Goal: Check status

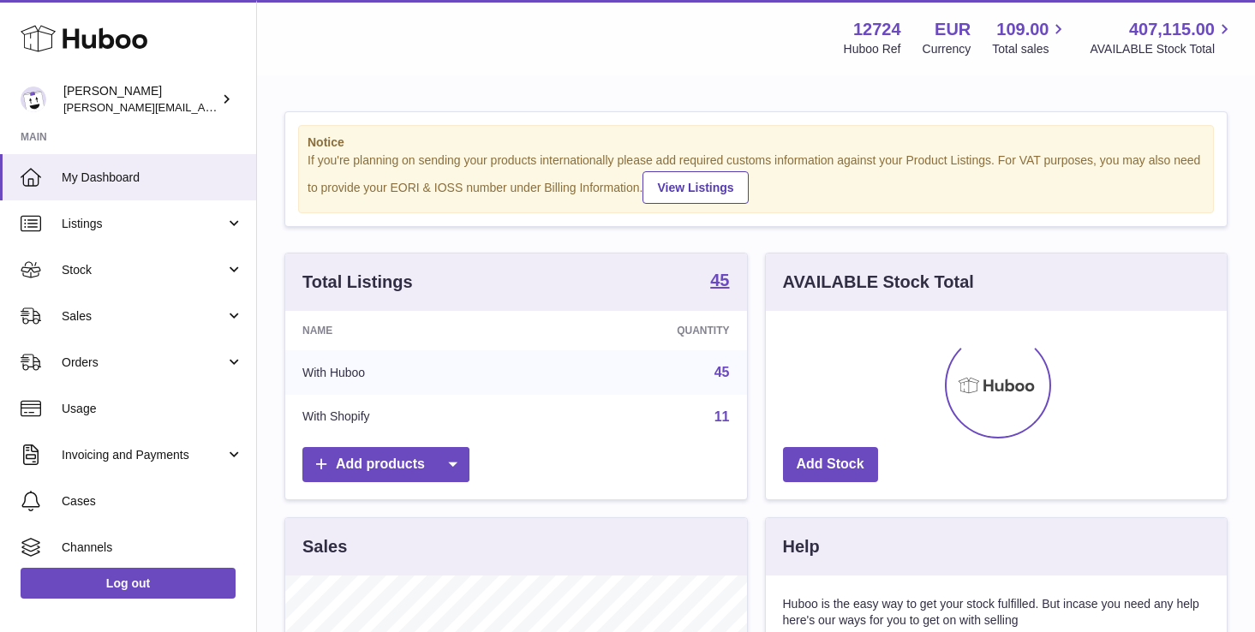
scroll to position [267, 461]
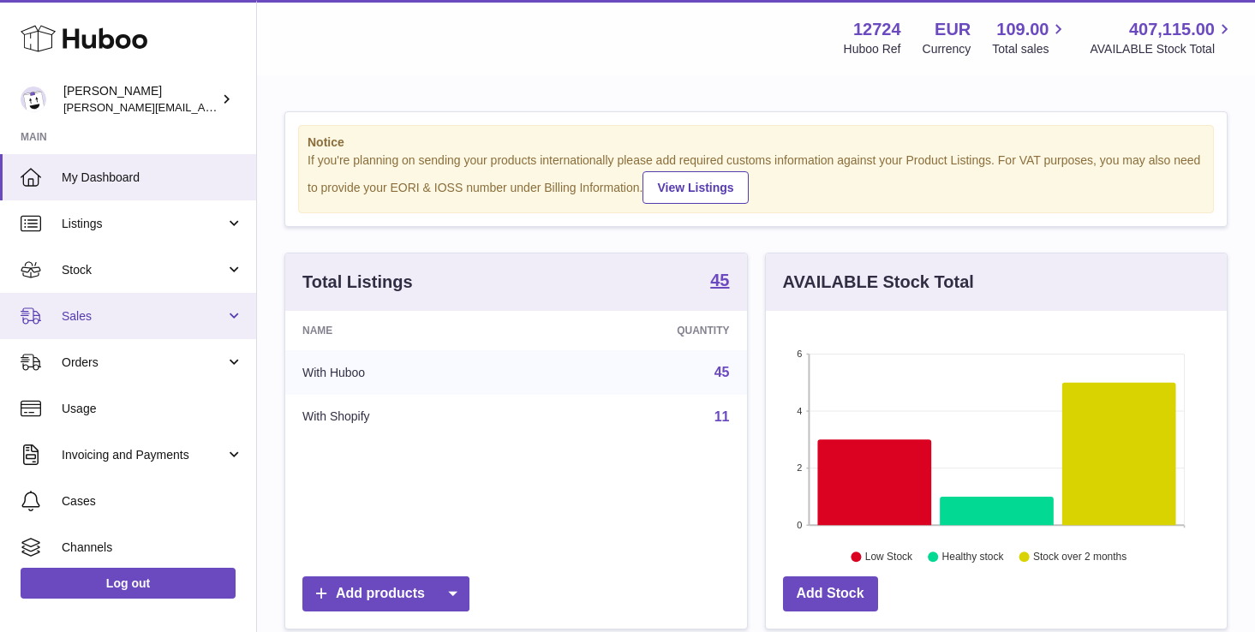
click at [93, 308] on span "Sales" at bounding box center [144, 316] width 164 height 16
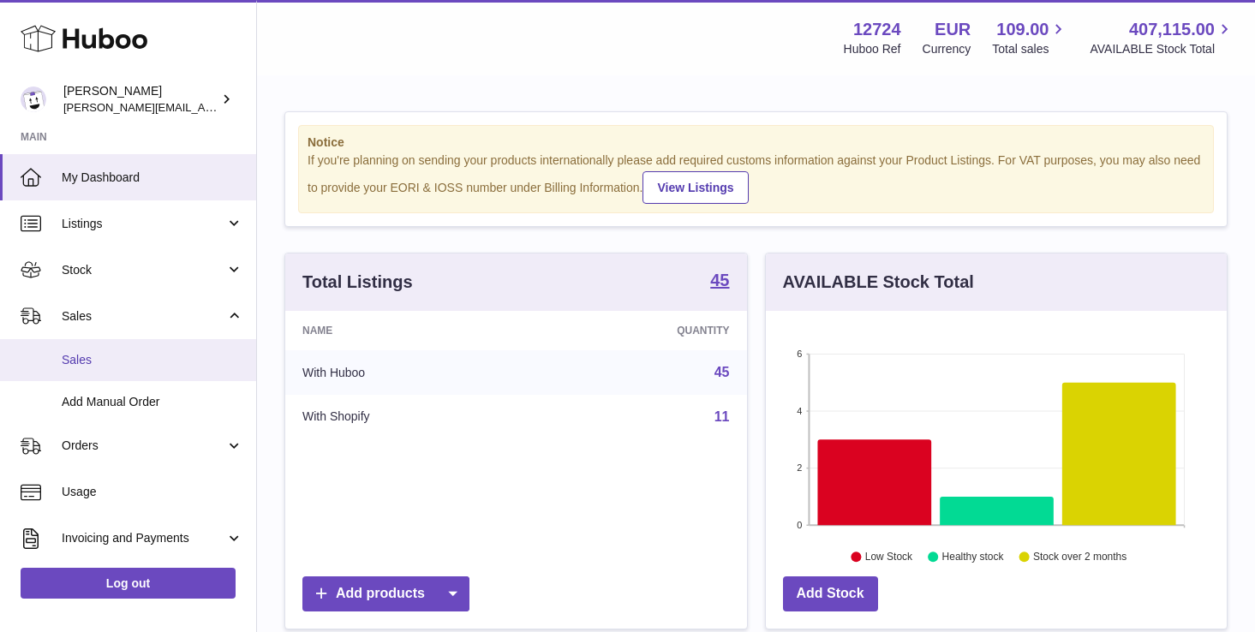
click at [124, 363] on span "Sales" at bounding box center [153, 360] width 182 height 16
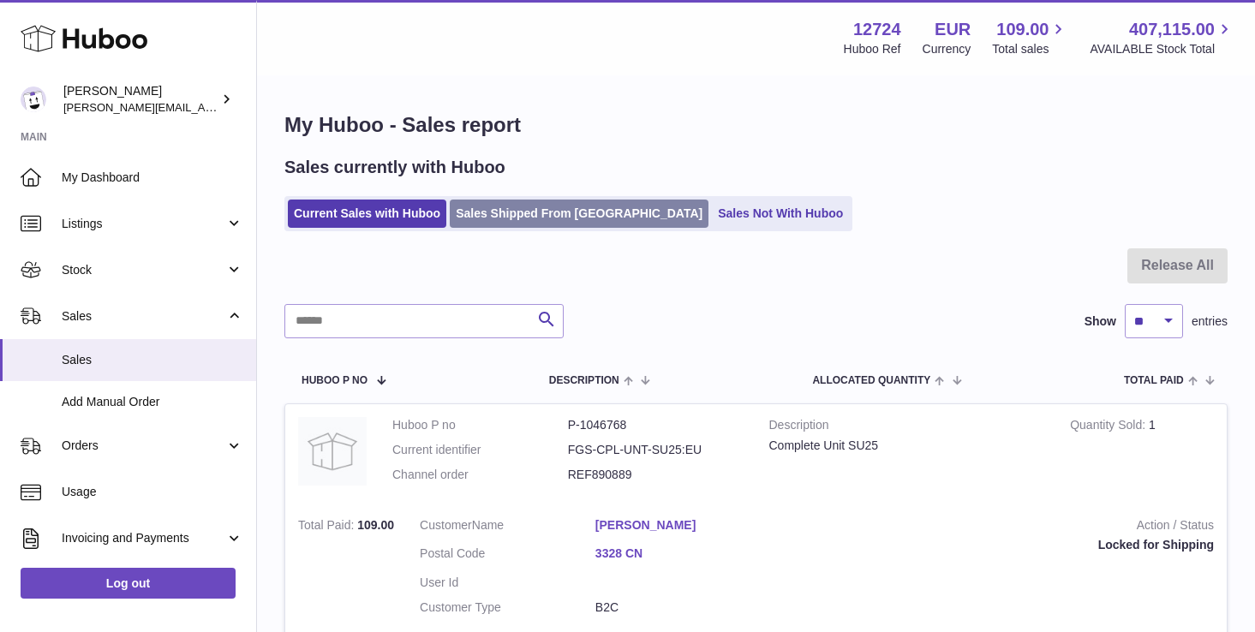
click at [553, 201] on link "Sales Shipped From [GEOGRAPHIC_DATA]" at bounding box center [579, 214] width 259 height 28
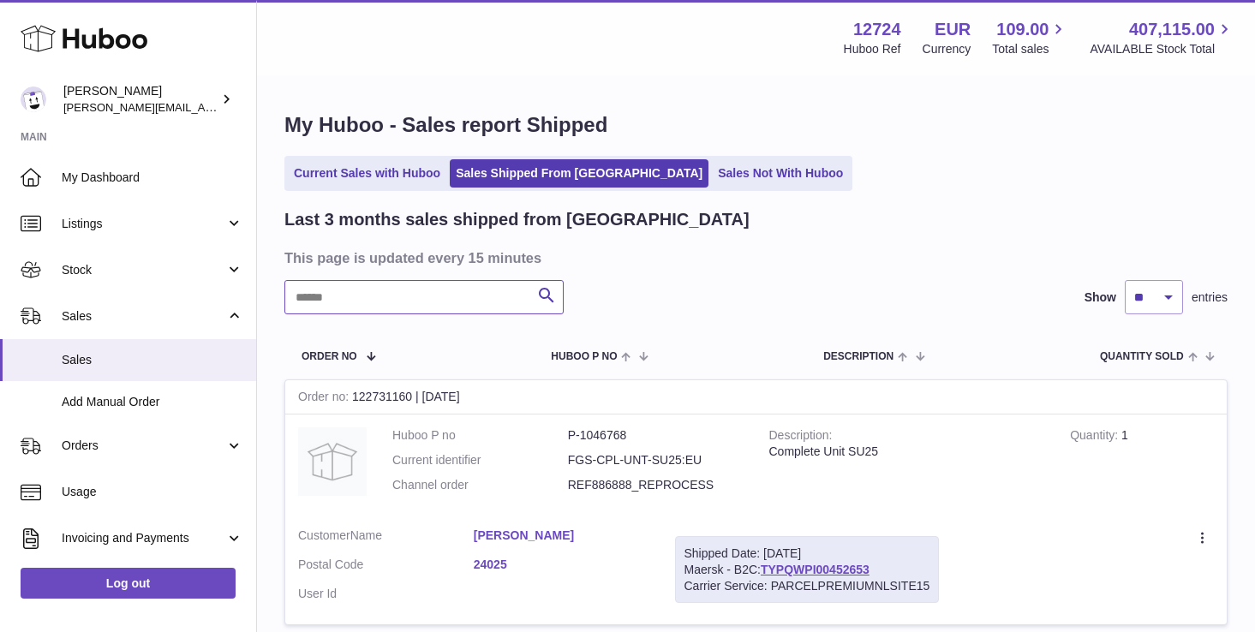
click at [439, 308] on input "text" at bounding box center [423, 297] width 279 height 34
paste input "**********"
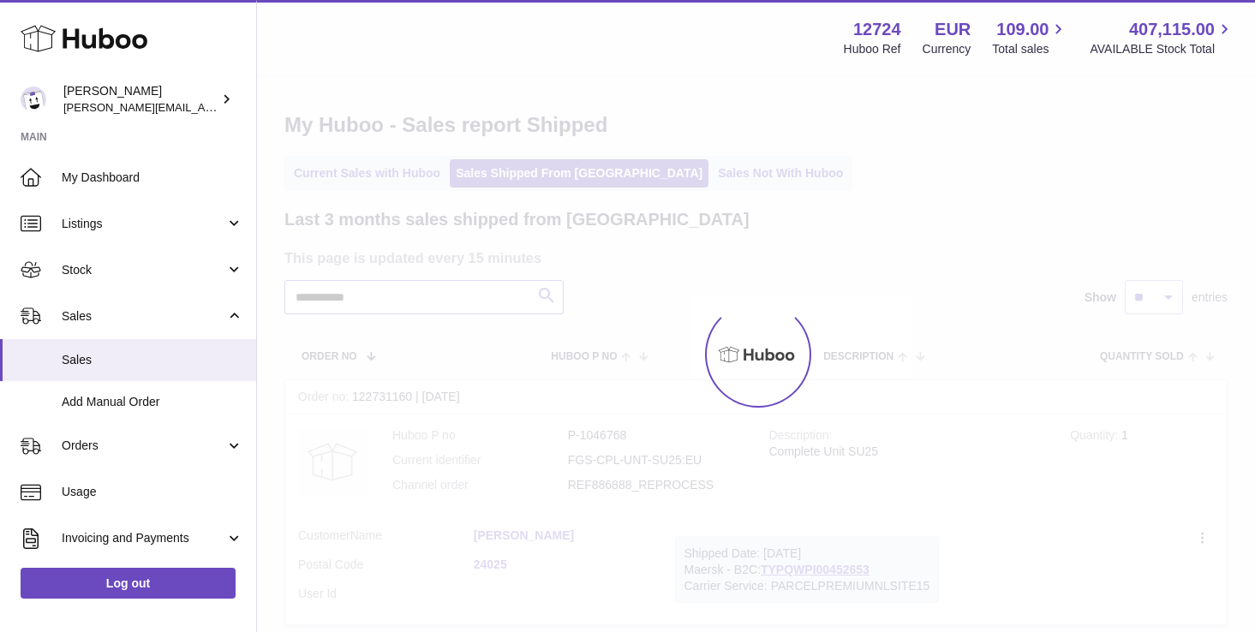
type input "**********"
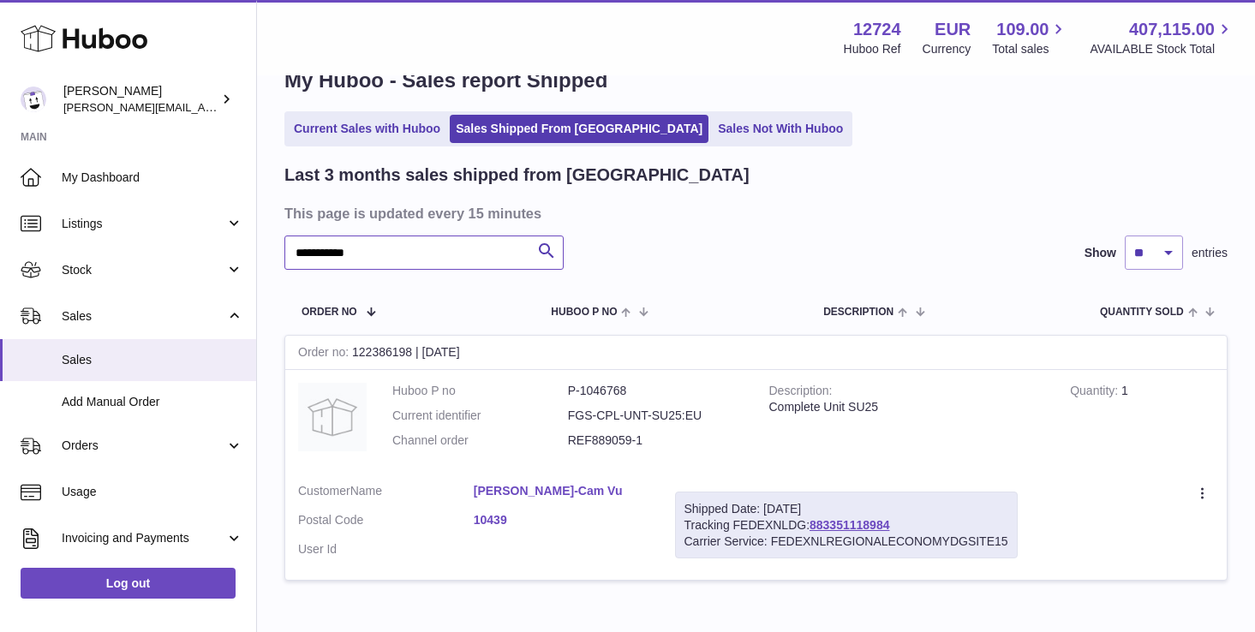
scroll to position [40, 0]
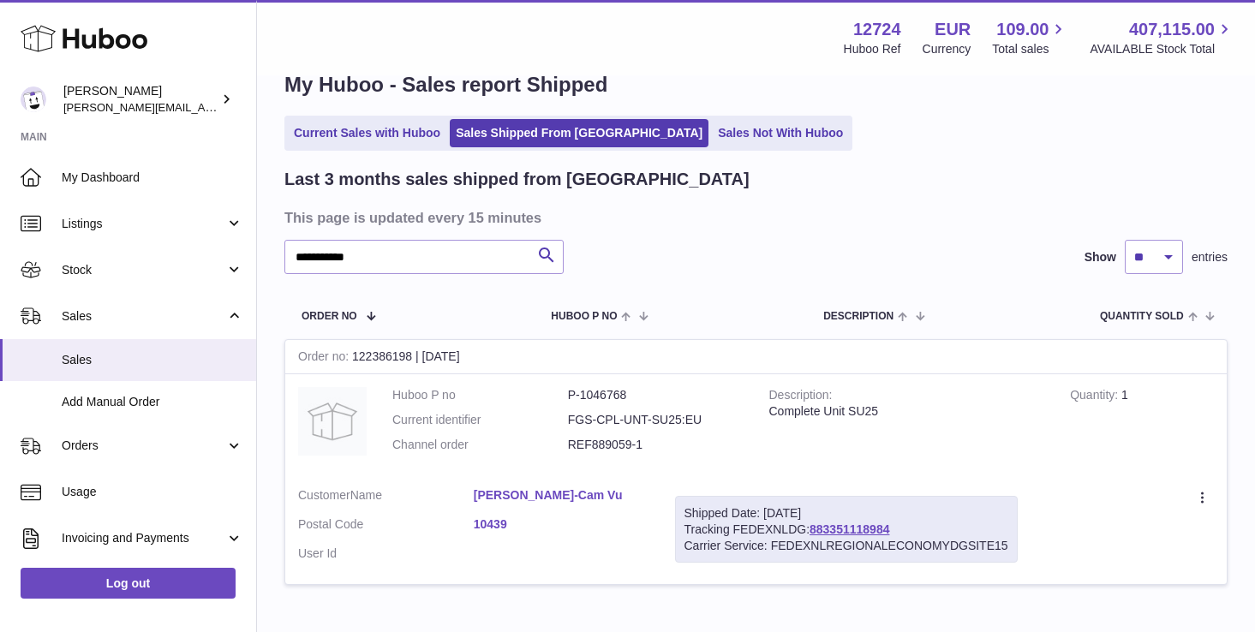
click at [483, 528] on link "10439" at bounding box center [562, 524] width 176 height 16
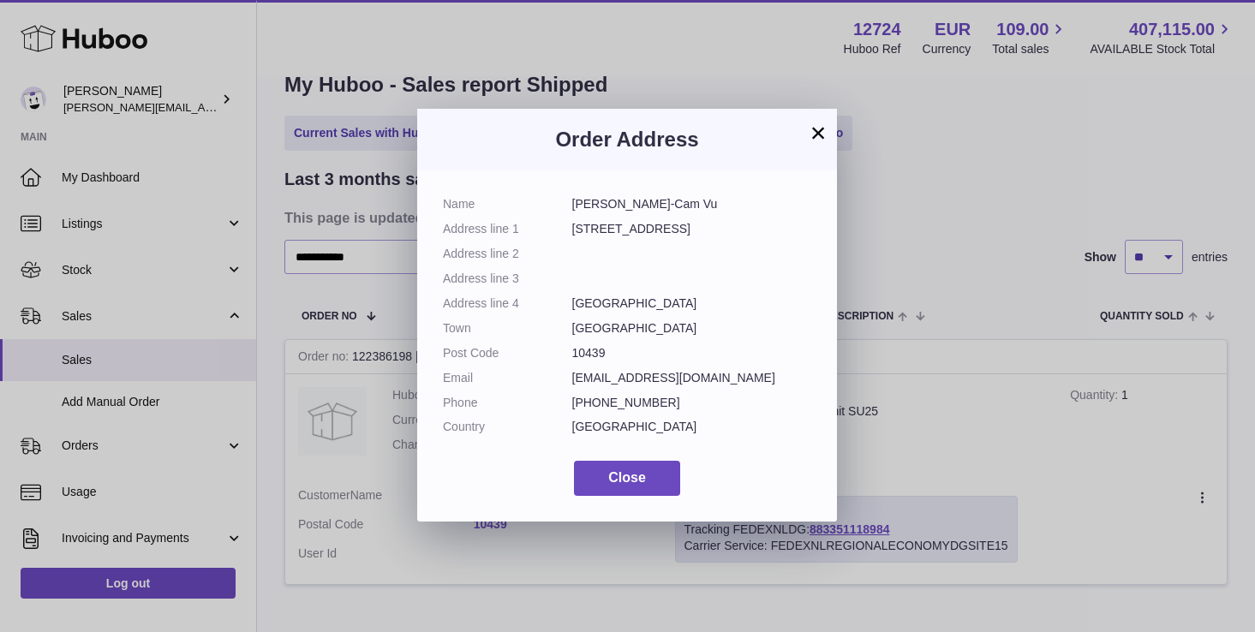
click at [820, 126] on button "×" at bounding box center [818, 132] width 21 height 21
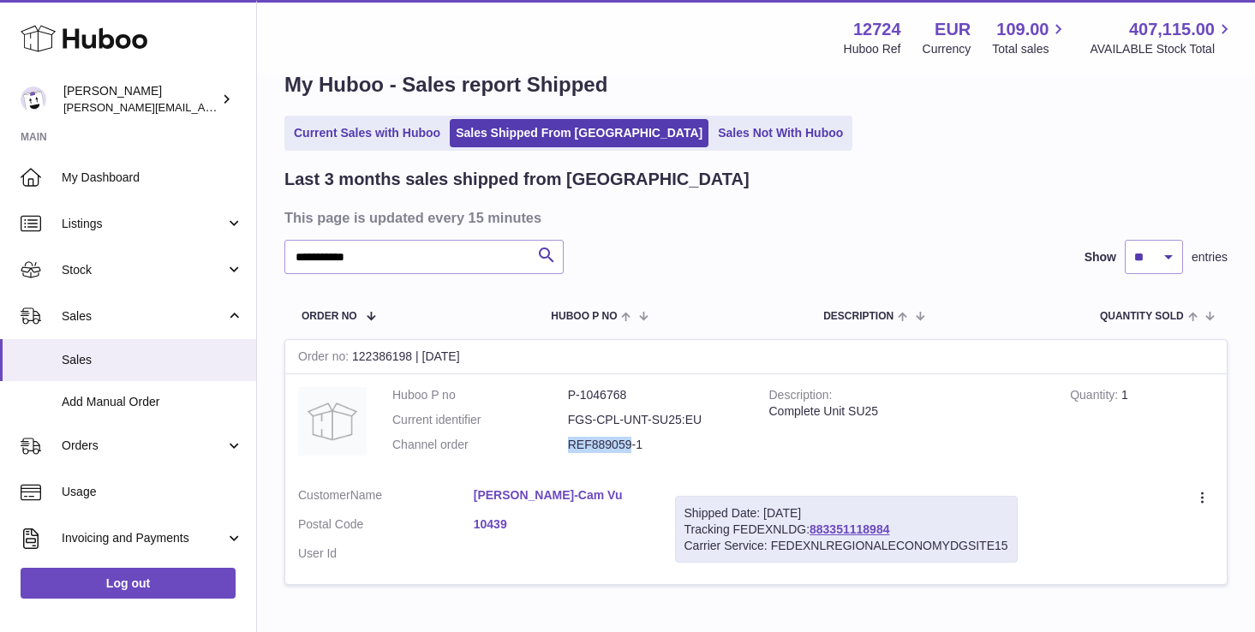
drag, startPoint x: 630, startPoint y: 440, endPoint x: 570, endPoint y: 442, distance: 60.8
click at [569, 442] on dd "REF889059-1" at bounding box center [656, 445] width 176 height 16
copy dd "REF889059"
click at [496, 521] on link "10439" at bounding box center [562, 524] width 176 height 16
